Goal: Task Accomplishment & Management: Manage account settings

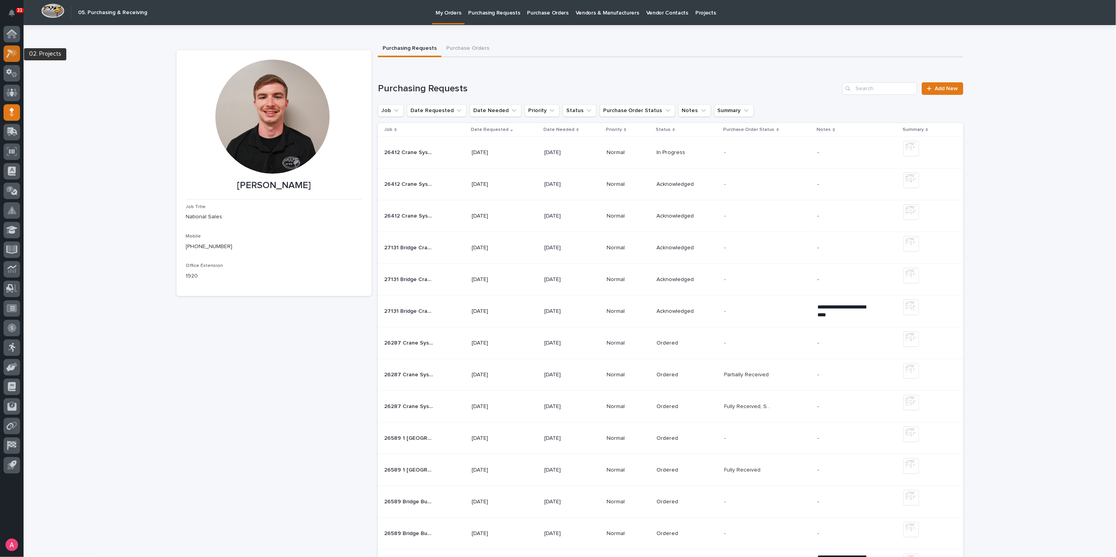
click at [15, 54] on icon at bounding box center [14, 53] width 7 height 8
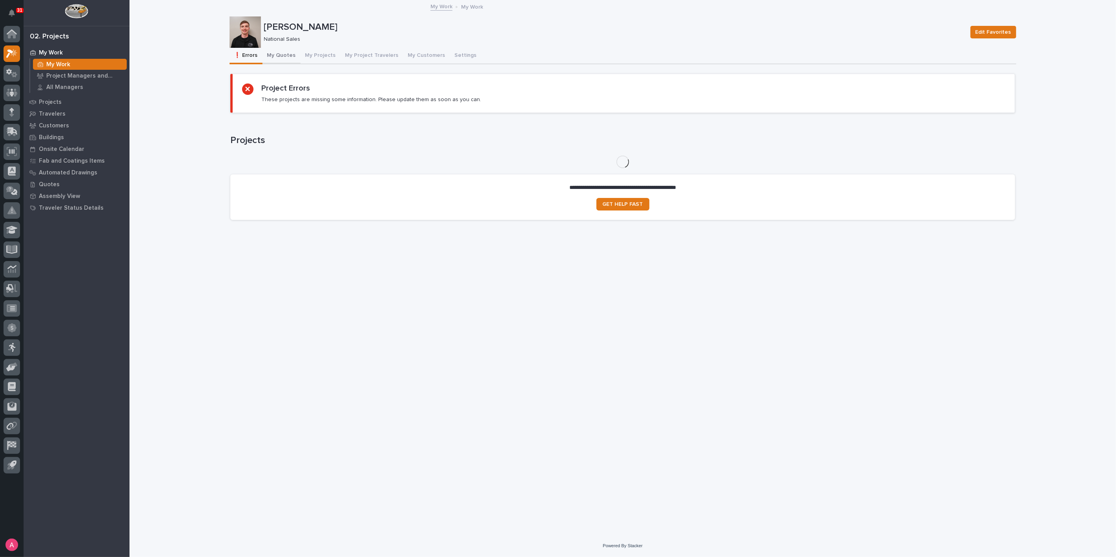
click at [280, 59] on button "My Quotes" at bounding box center [281, 56] width 38 height 16
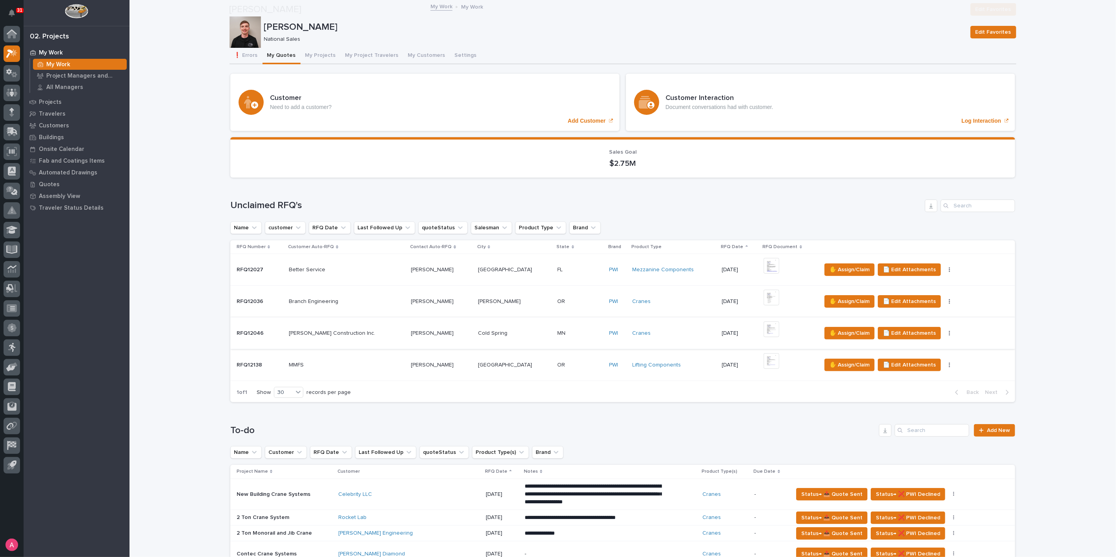
scroll to position [261, 0]
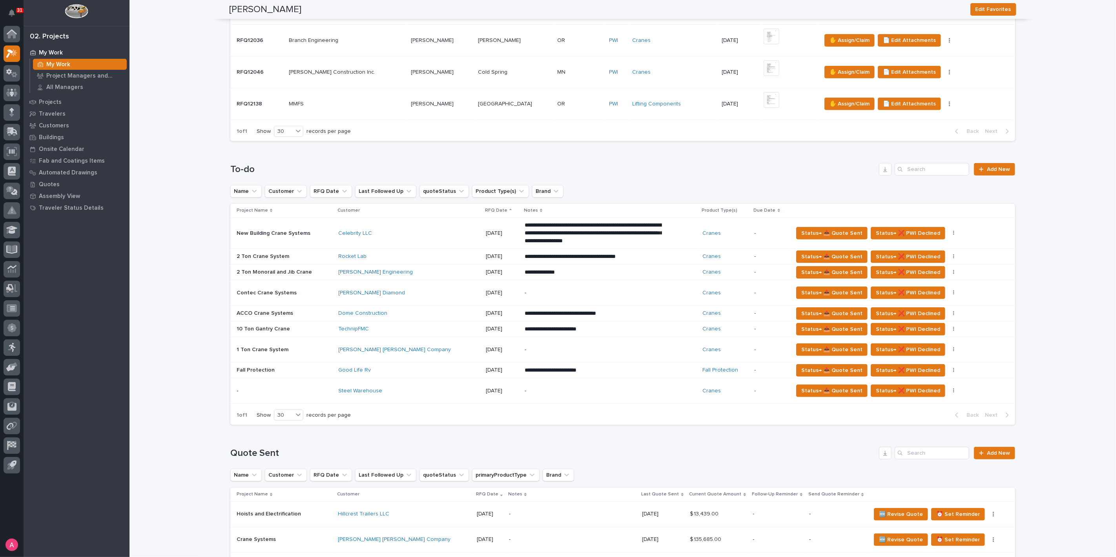
click at [396, 253] on div "Rocket Lab" at bounding box center [407, 256] width 137 height 7
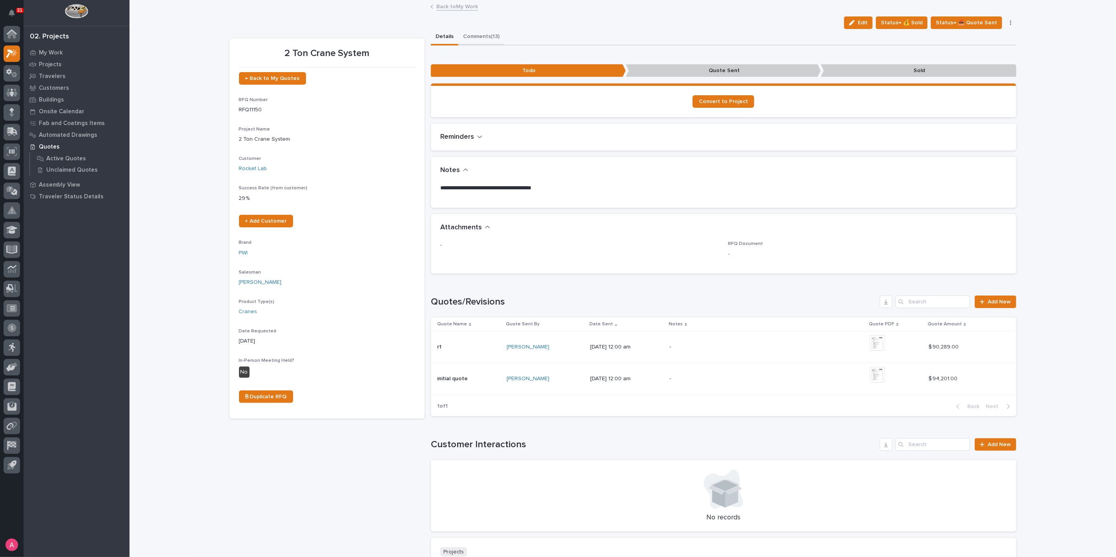
click at [476, 37] on button "Comments (13)" at bounding box center [481, 37] width 46 height 16
